Goal: Information Seeking & Learning: Learn about a topic

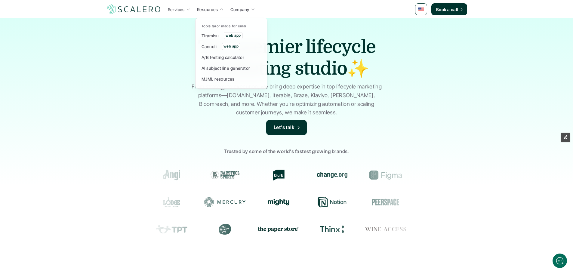
click at [206, 7] on p "Resources" at bounding box center [207, 9] width 21 height 6
click at [217, 66] on p "AI subject line generator" at bounding box center [226, 68] width 49 height 6
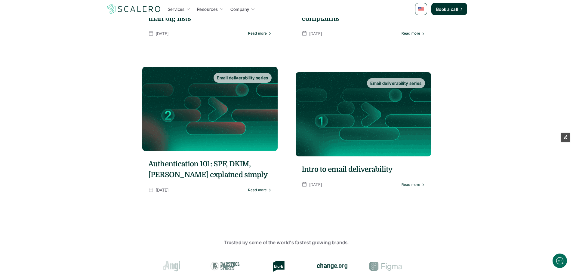
scroll to position [572, 0]
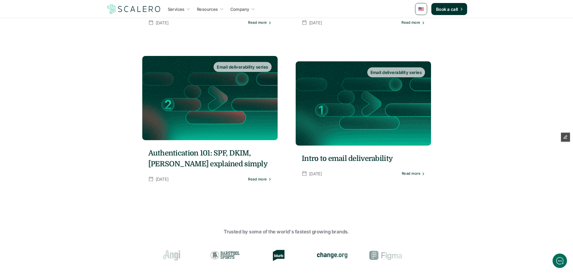
click at [361, 108] on img at bounding box center [363, 103] width 135 height 84
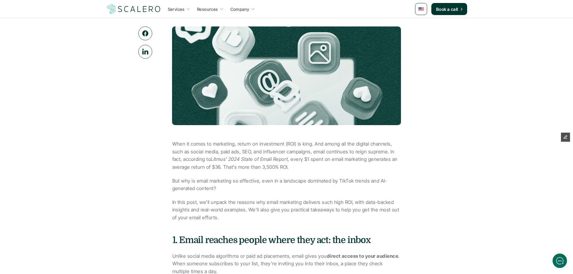
scroll to position [120, 0]
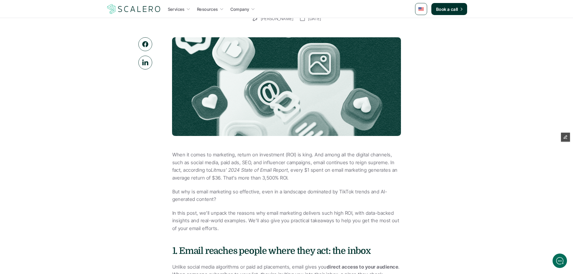
click at [259, 173] on p "When it comes to marketing, return on investment (ROI) is king. And among all t…" at bounding box center [286, 166] width 229 height 31
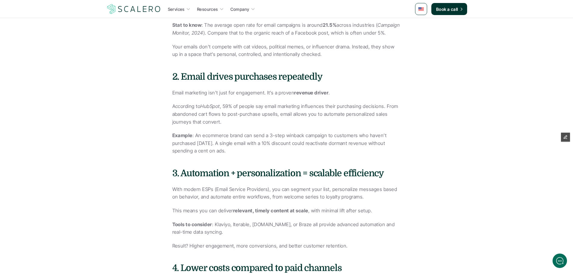
scroll to position [421, 0]
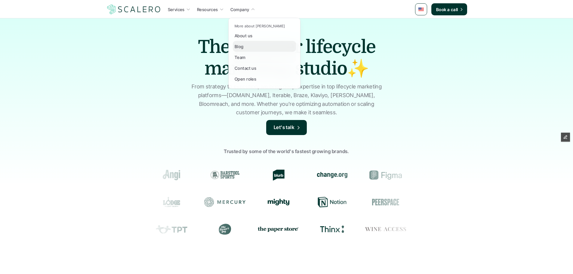
click at [244, 46] on div "Blog" at bounding box center [241, 46] width 13 height 7
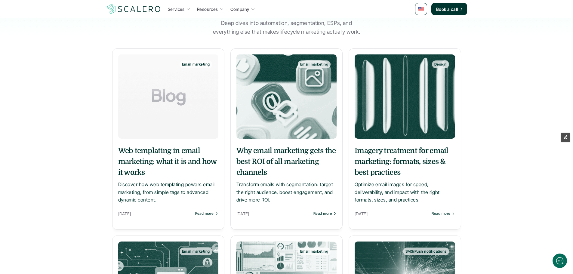
scroll to position [90, 0]
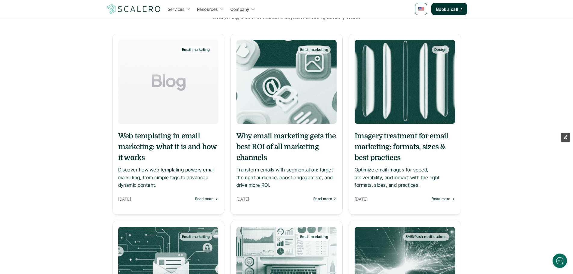
click at [289, 140] on h5 "Why email marketing gets the best ROI of all marketing channels" at bounding box center [287, 147] width 100 height 33
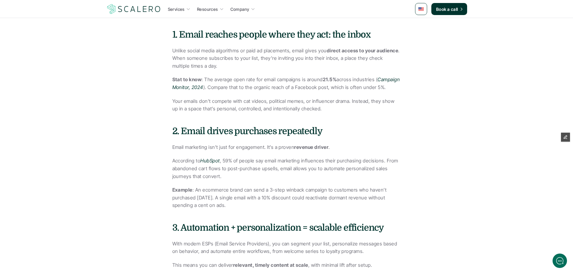
scroll to position [421, 0]
